Goal: Task Accomplishment & Management: Use online tool/utility

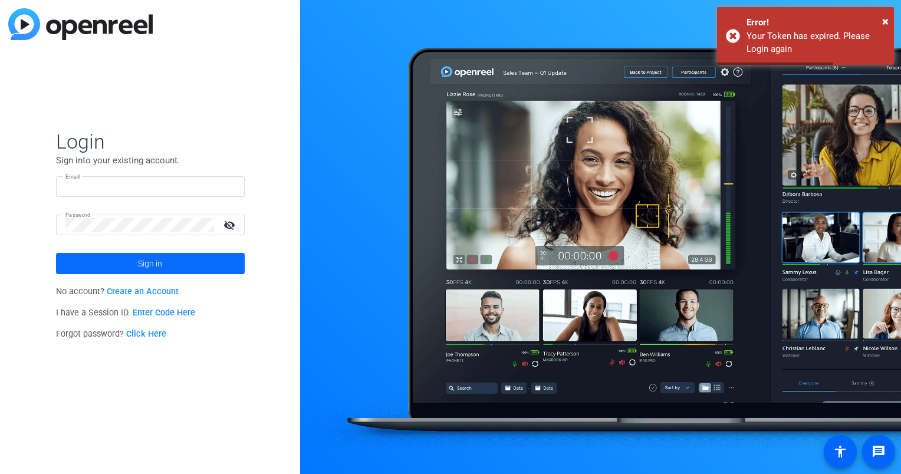
type input "hakim.kabbaj@ey.com"
click at [160, 268] on span "Sign in" at bounding box center [150, 263] width 24 height 29
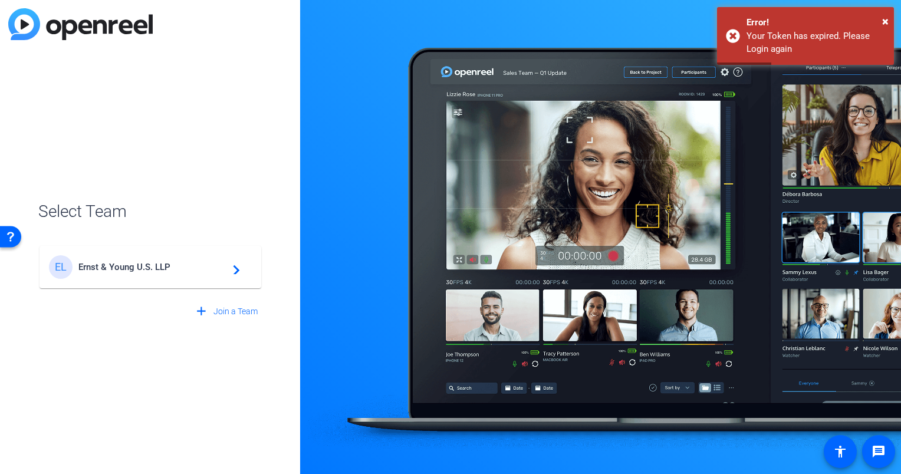
click at [165, 265] on span "Ernst & Young U.S. LLP" at bounding box center [151, 267] width 147 height 11
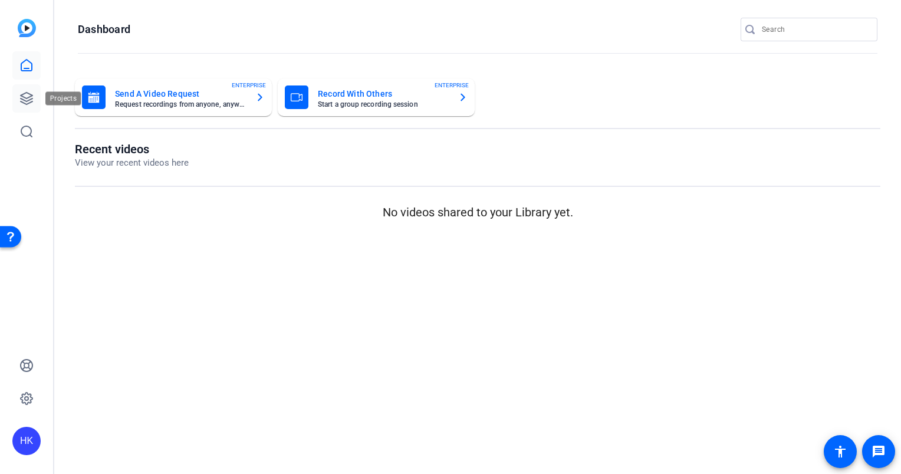
click at [22, 97] on icon at bounding box center [26, 98] width 14 height 14
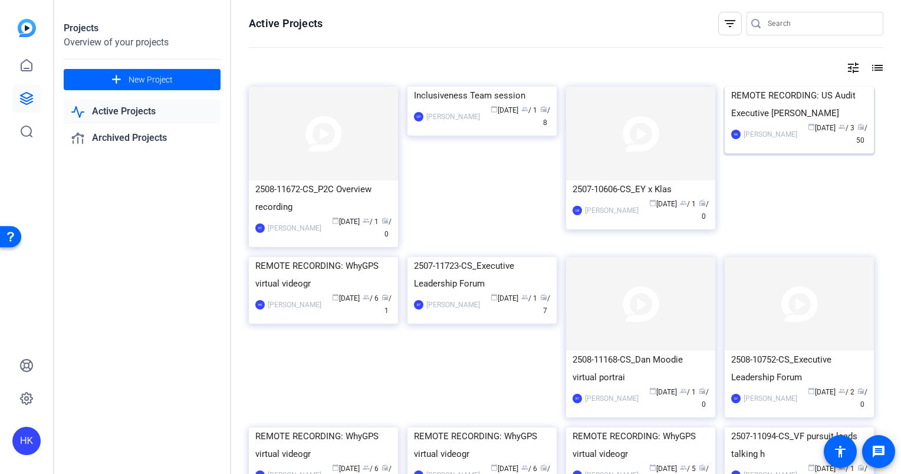
click at [809, 87] on img at bounding box center [798, 87] width 149 height 0
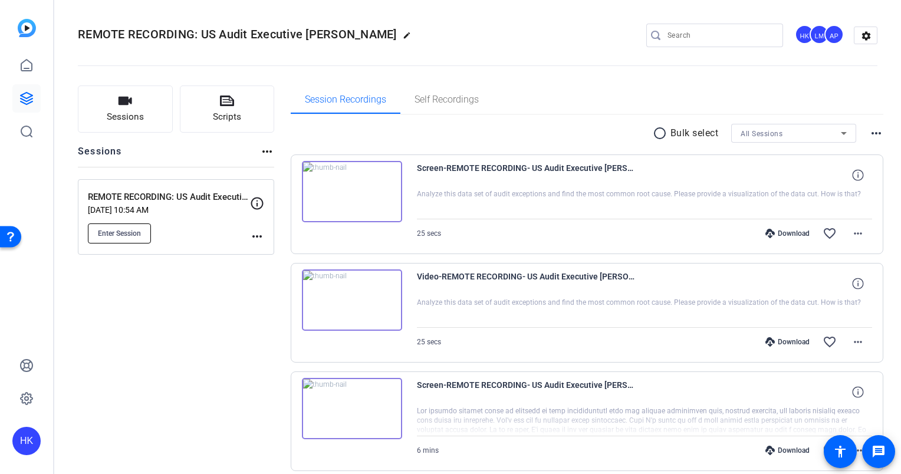
click at [107, 229] on span "Enter Session" at bounding box center [119, 233] width 43 height 9
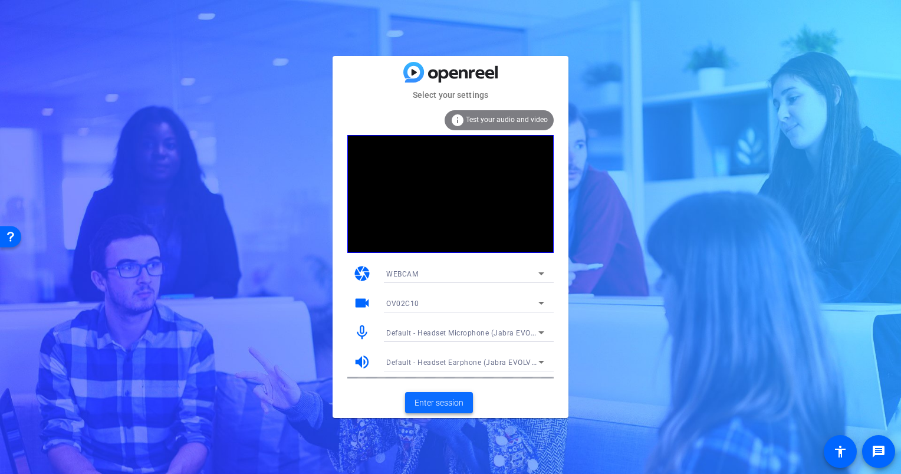
click at [446, 403] on span "Enter session" at bounding box center [438, 403] width 49 height 12
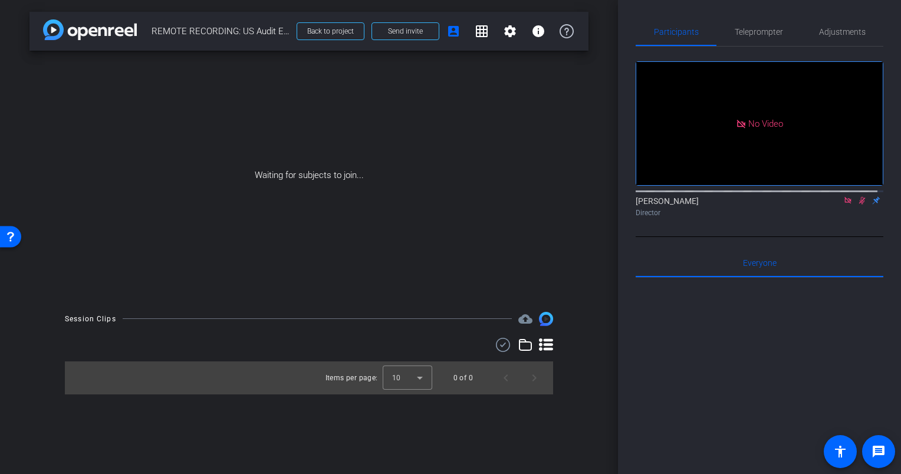
click at [843, 205] on icon at bounding box center [847, 200] width 9 height 8
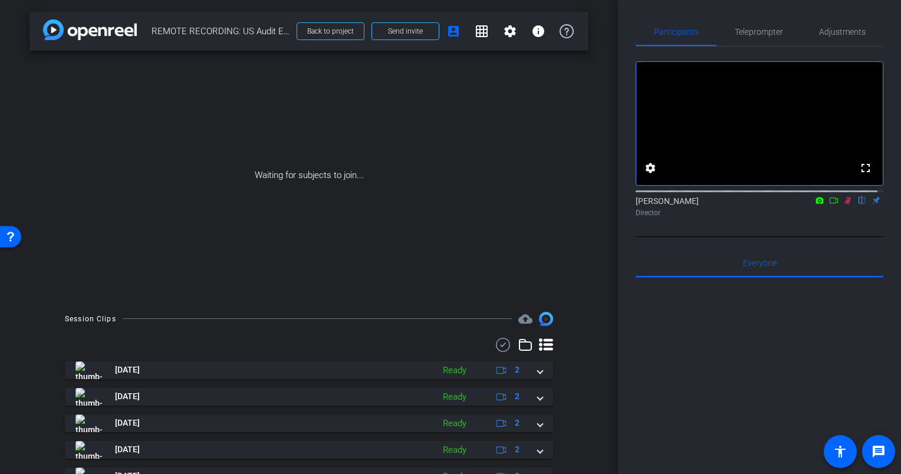
click at [829, 205] on icon at bounding box center [833, 200] width 9 height 8
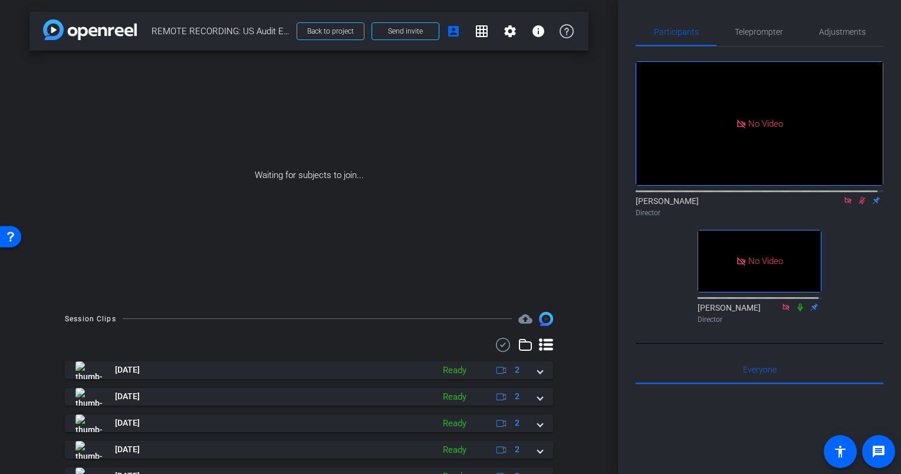
click at [857, 205] on icon at bounding box center [861, 200] width 9 height 8
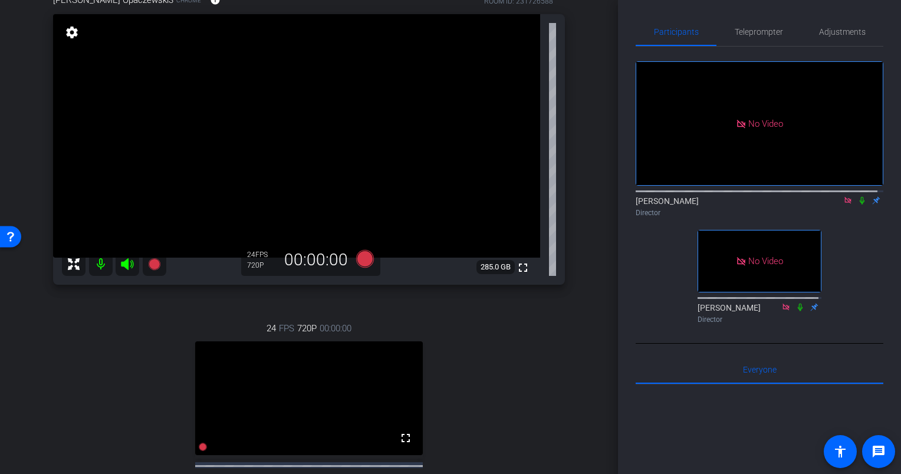
scroll to position [75, 0]
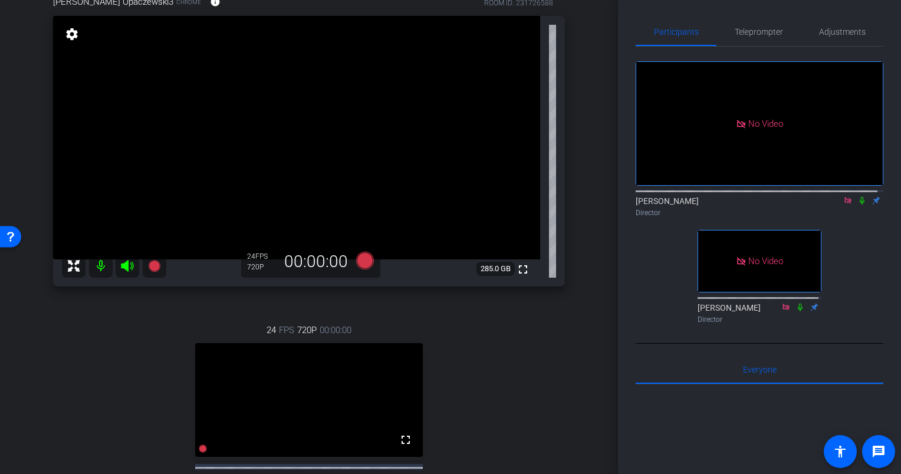
click at [859, 205] on icon at bounding box center [861, 201] width 5 height 8
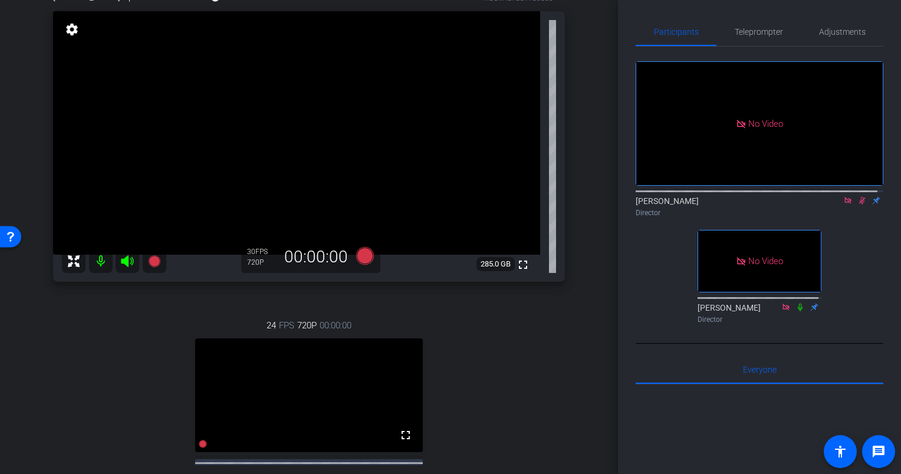
scroll to position [9, 0]
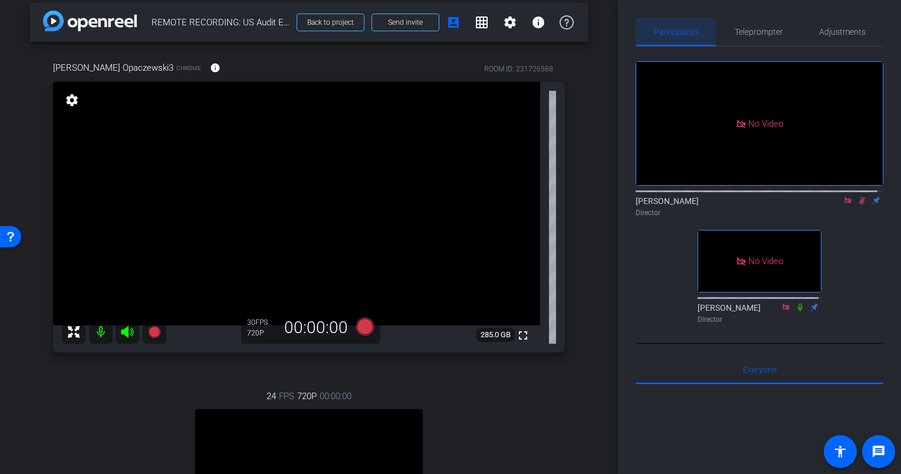
click at [670, 33] on span "Participants" at bounding box center [676, 32] width 45 height 8
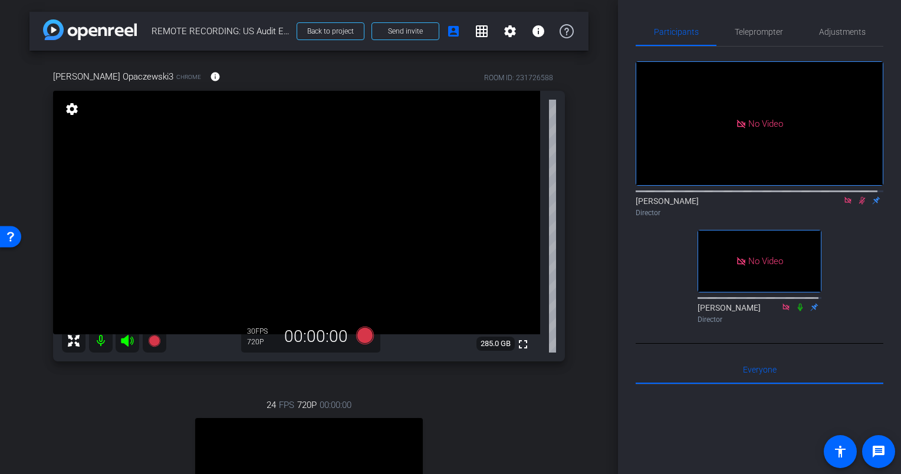
click at [71, 112] on mat-icon "settings" at bounding box center [72, 109] width 17 height 14
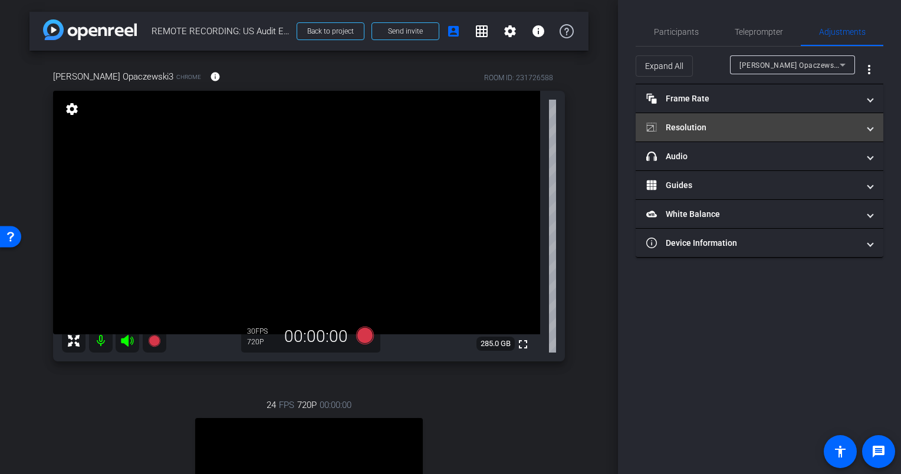
click at [777, 127] on mat-panel-title "Resolution" at bounding box center [752, 127] width 212 height 12
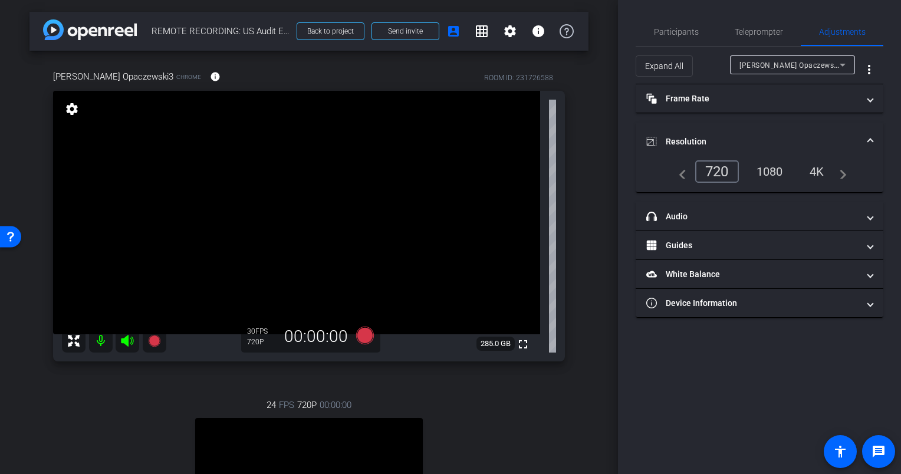
click at [772, 169] on div "1080" at bounding box center [769, 172] width 44 height 20
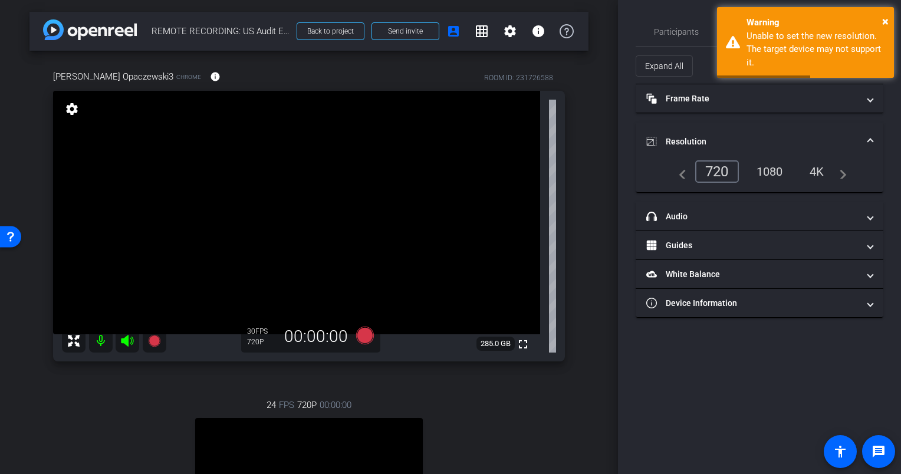
click at [874, 138] on mat-expansion-panel-header "Resolution" at bounding box center [759, 142] width 248 height 38
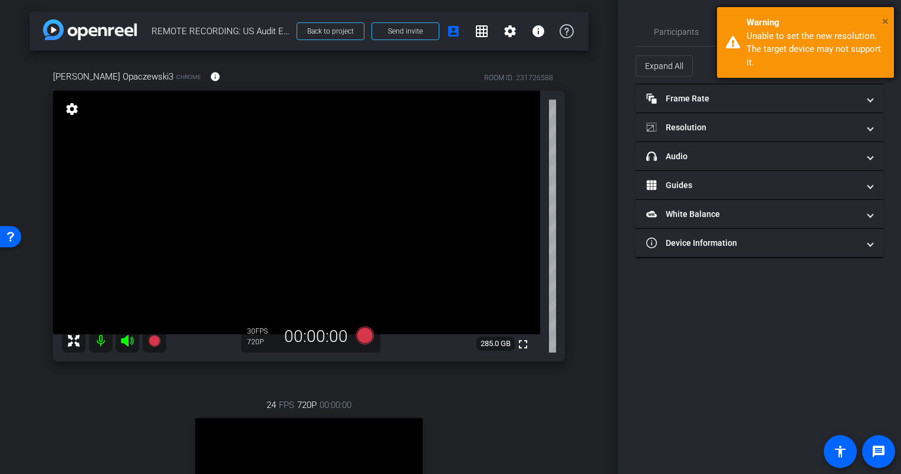
click at [887, 16] on span "×" at bounding box center [885, 21] width 6 height 14
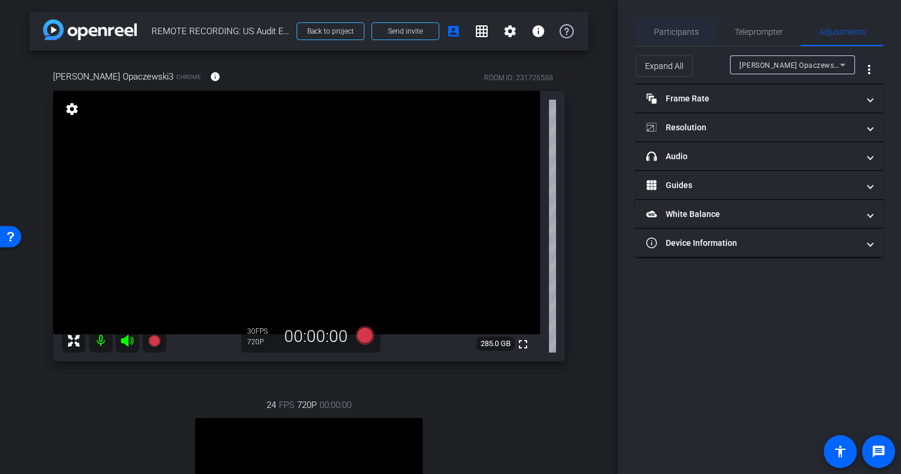
click at [661, 29] on span "Participants" at bounding box center [676, 32] width 45 height 8
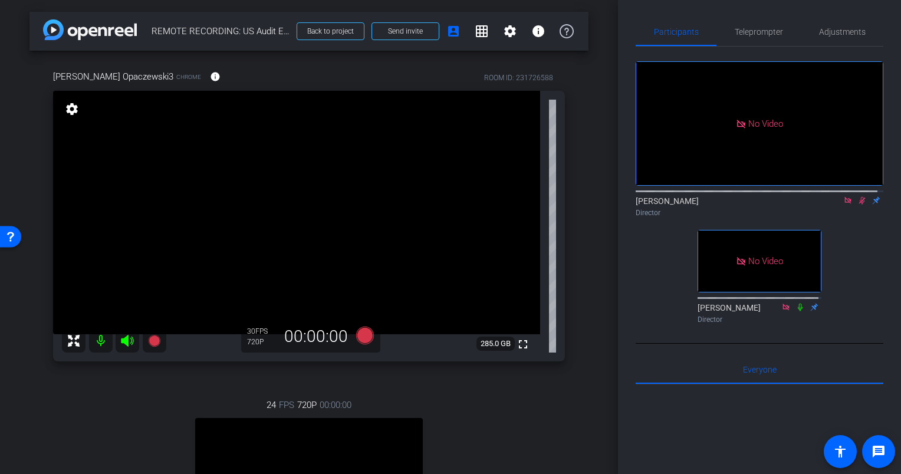
click at [602, 416] on div "arrow_back REMOTE RECORDING: US Audit Executive Leadership Forum – AI Demo (250…" at bounding box center [309, 237] width 618 height 474
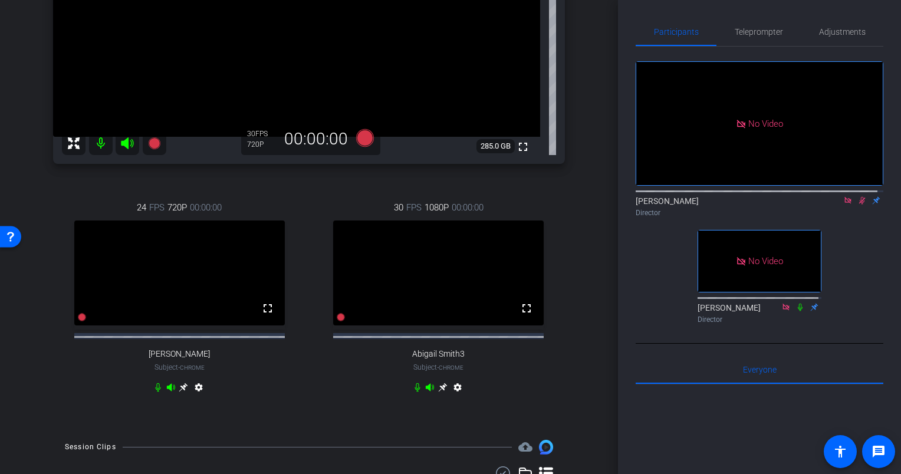
scroll to position [149, 0]
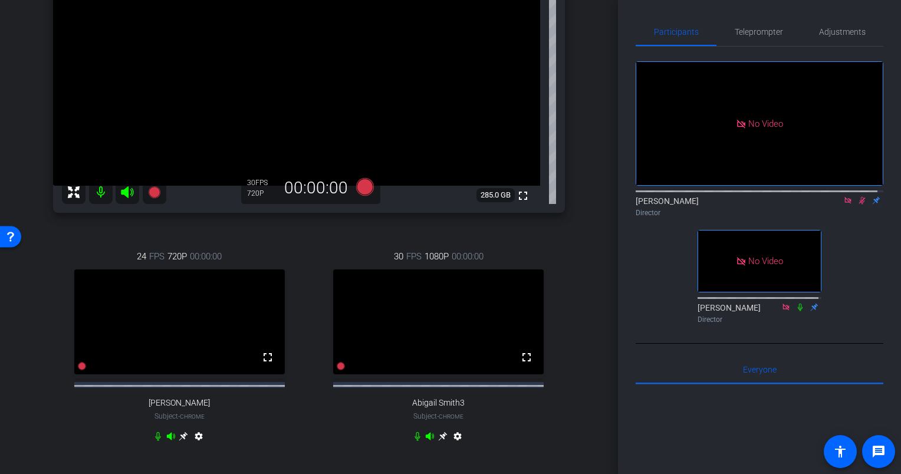
click at [438, 441] on icon at bounding box center [442, 436] width 9 height 9
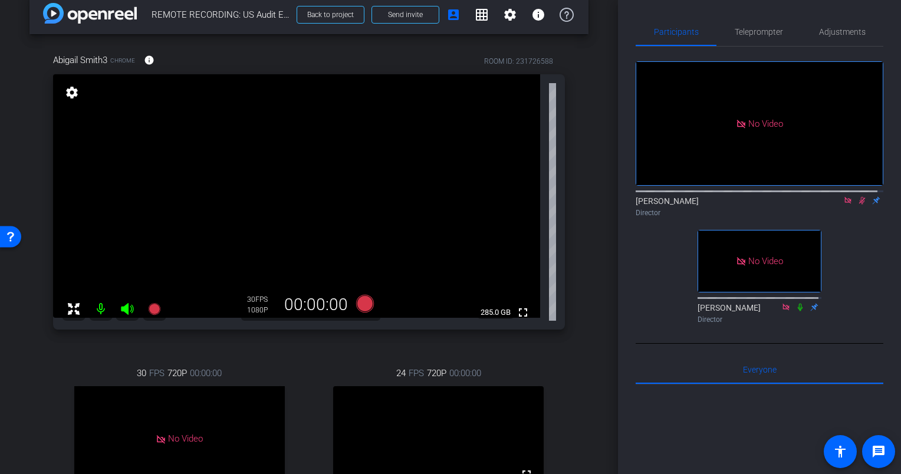
scroll to position [14, 0]
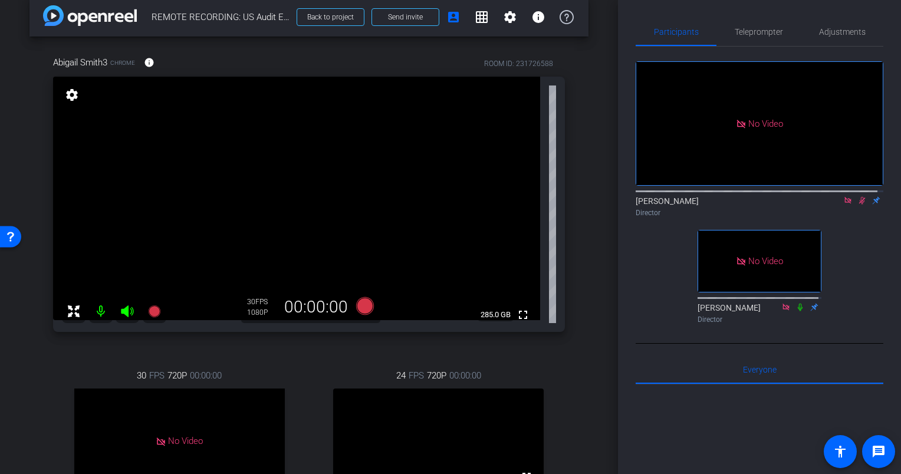
click at [857, 196] on icon at bounding box center [861, 200] width 9 height 8
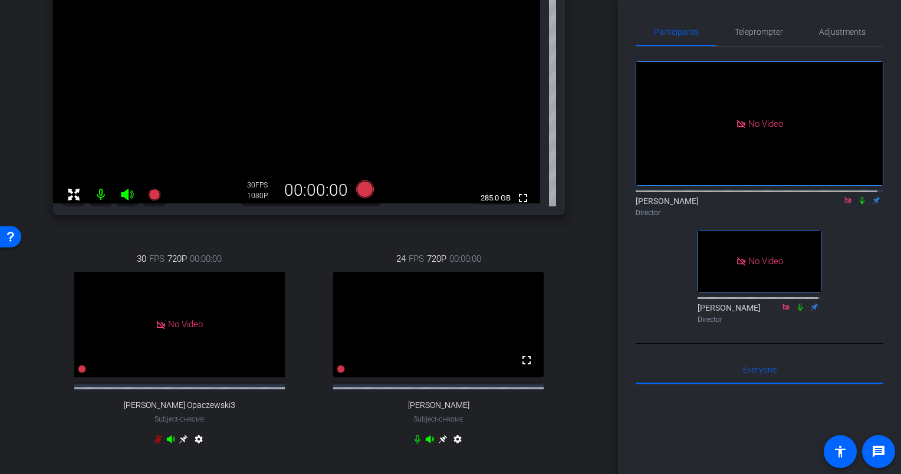
scroll to position [0, 0]
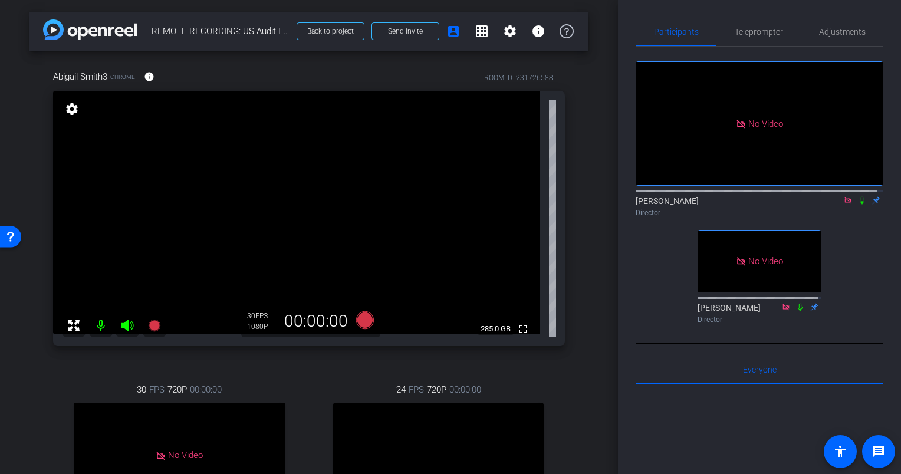
click at [859, 197] on icon at bounding box center [861, 201] width 5 height 8
click at [861, 195] on mat-icon at bounding box center [862, 200] width 14 height 11
click at [857, 196] on icon at bounding box center [861, 200] width 9 height 8
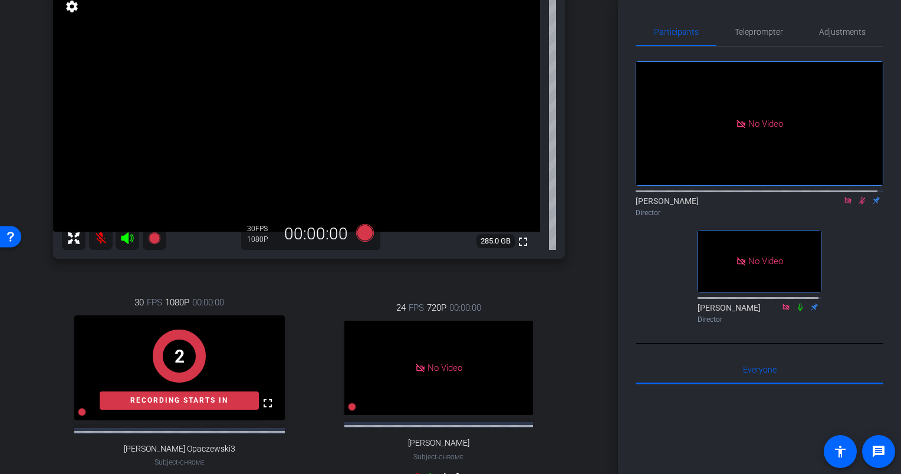
scroll to position [101, 0]
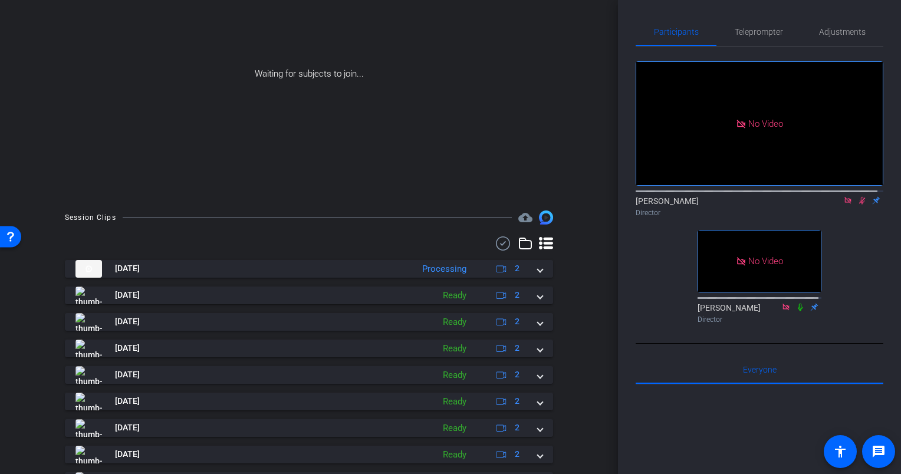
scroll to position [28, 0]
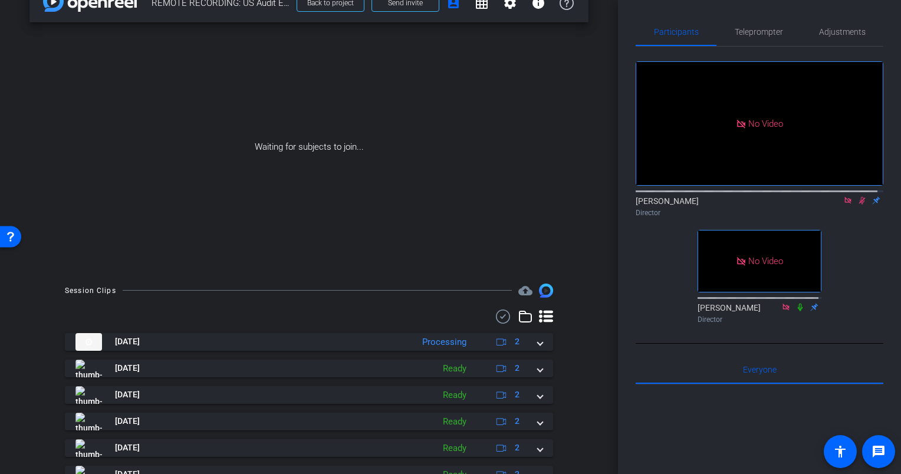
click at [859, 205] on icon at bounding box center [862, 201] width 6 height 8
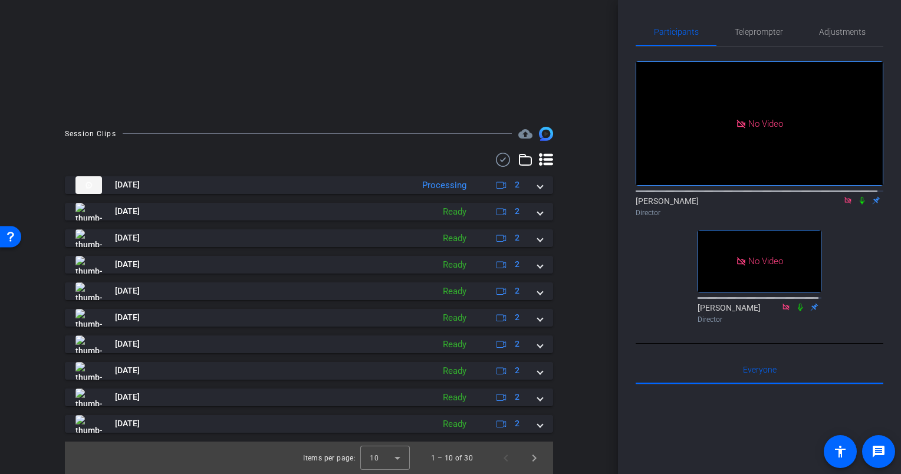
scroll to position [0, 0]
